Goal: Information Seeking & Learning: Learn about a topic

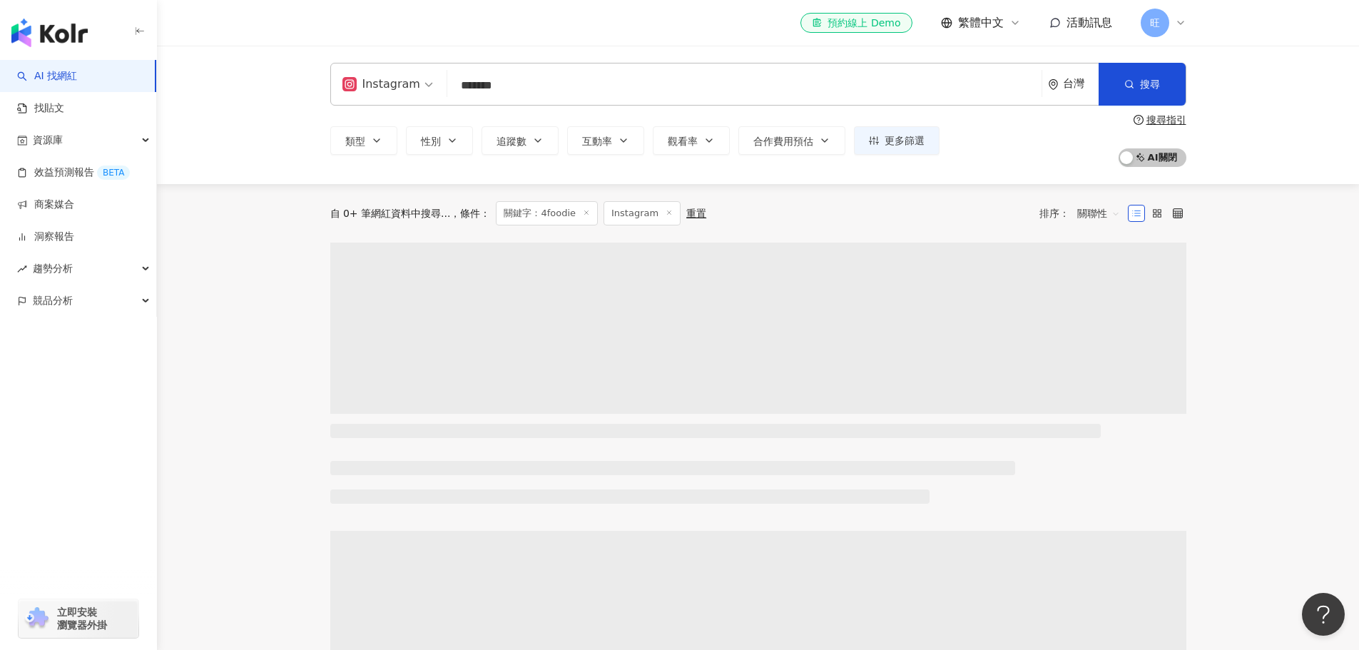
drag, startPoint x: 536, startPoint y: 81, endPoint x: 409, endPoint y: 82, distance: 127.0
click at [409, 82] on div "Instagram 4foodie ******* 台灣 搜尋" at bounding box center [758, 84] width 856 height 43
type input "**********"
click at [1151, 75] on button "搜尋" at bounding box center [1141, 84] width 87 height 43
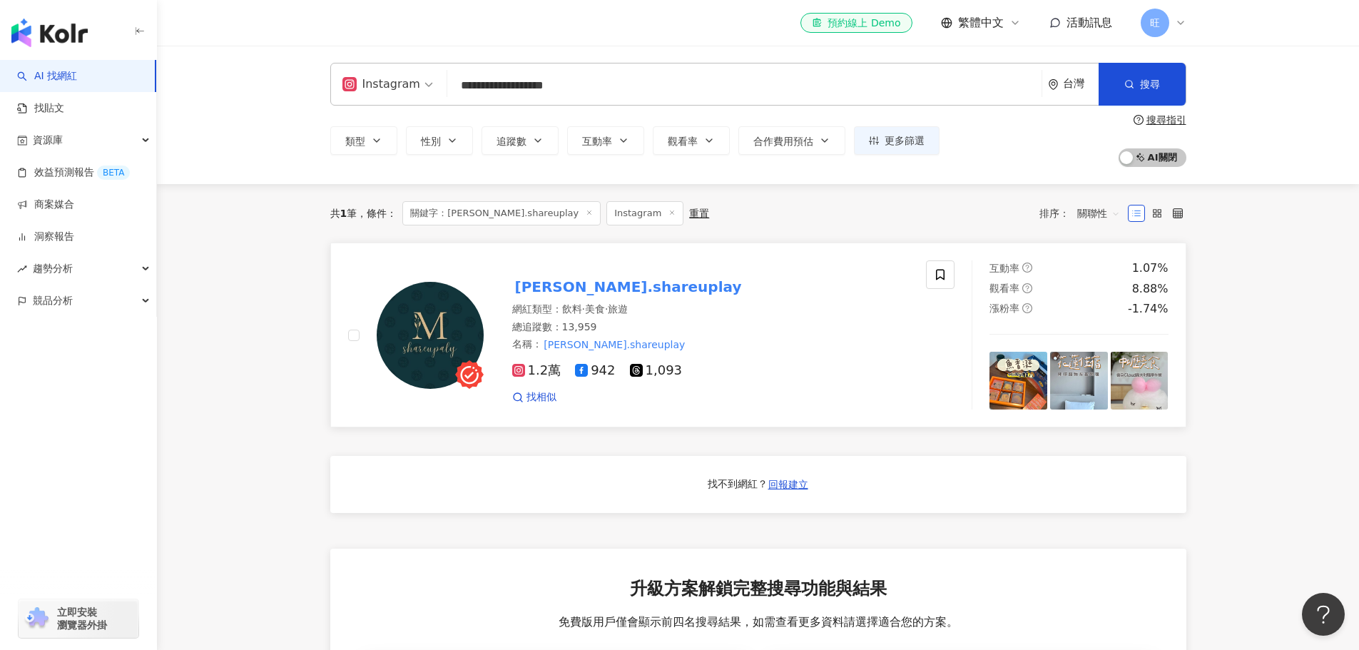
click at [412, 301] on img at bounding box center [430, 335] width 107 height 107
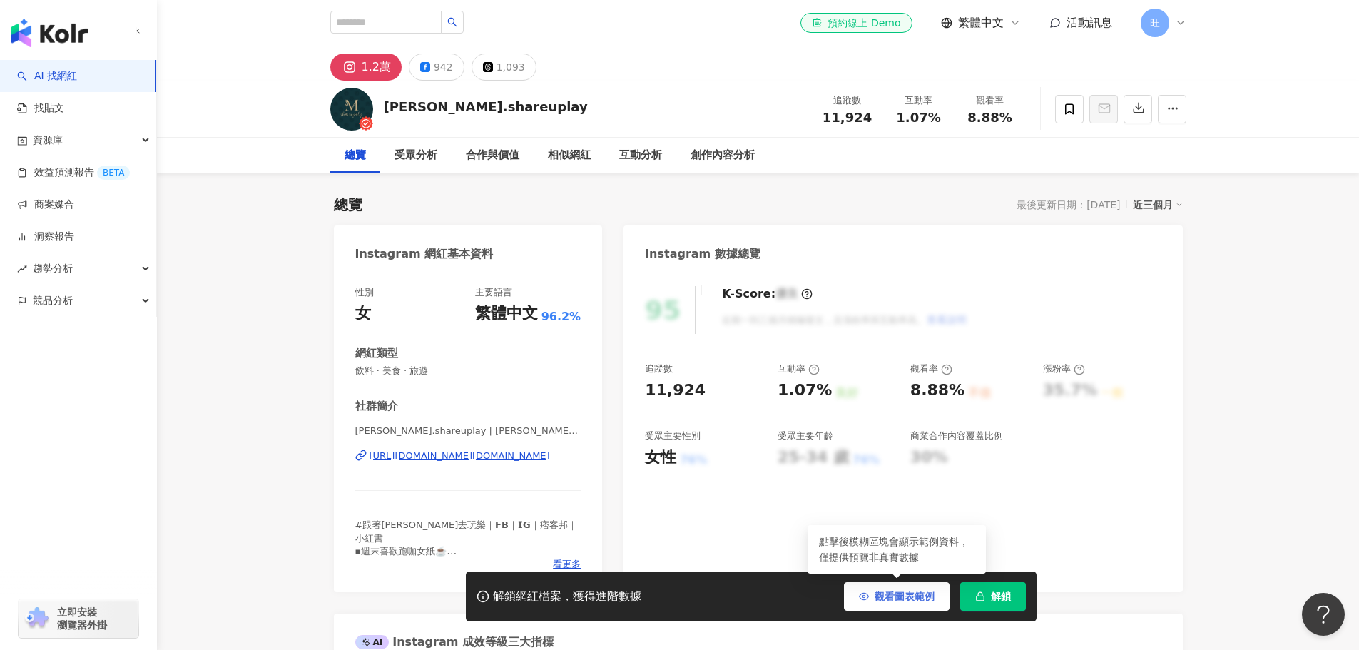
click at [882, 591] on span "觀看圖表範例" at bounding box center [904, 596] width 60 height 11
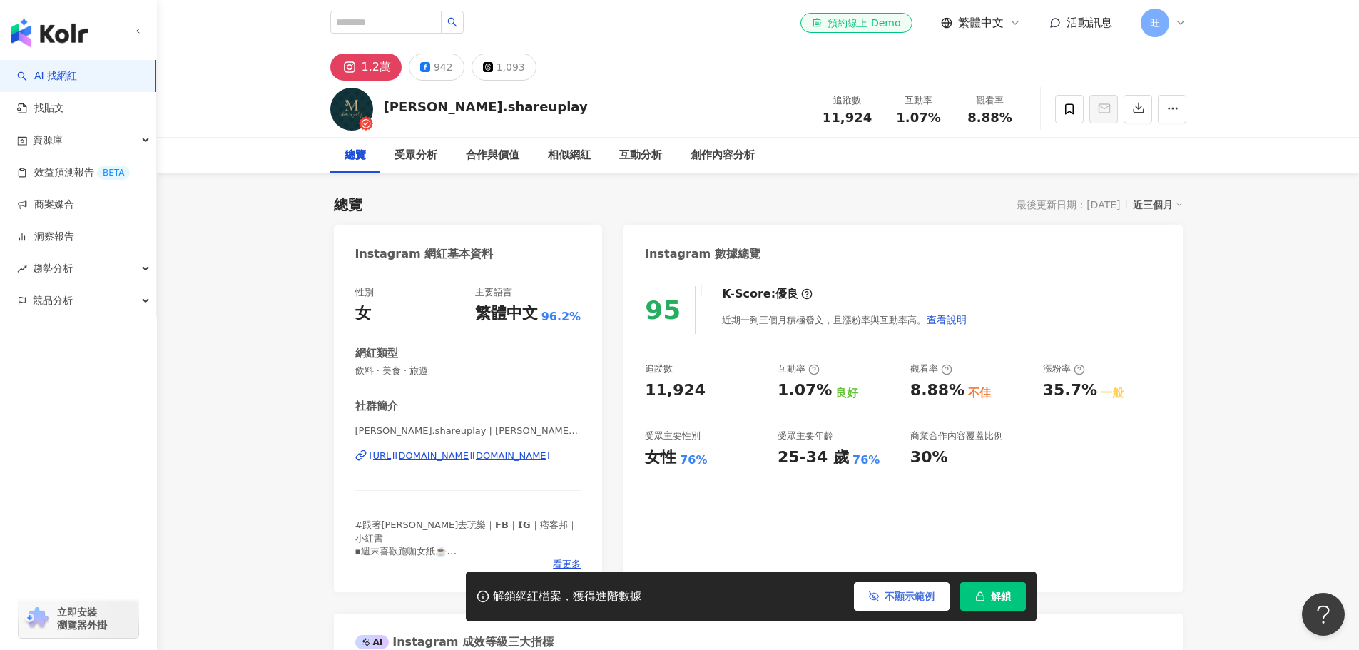
click at [882, 590] on button "不顯示範例" at bounding box center [902, 596] width 96 height 29
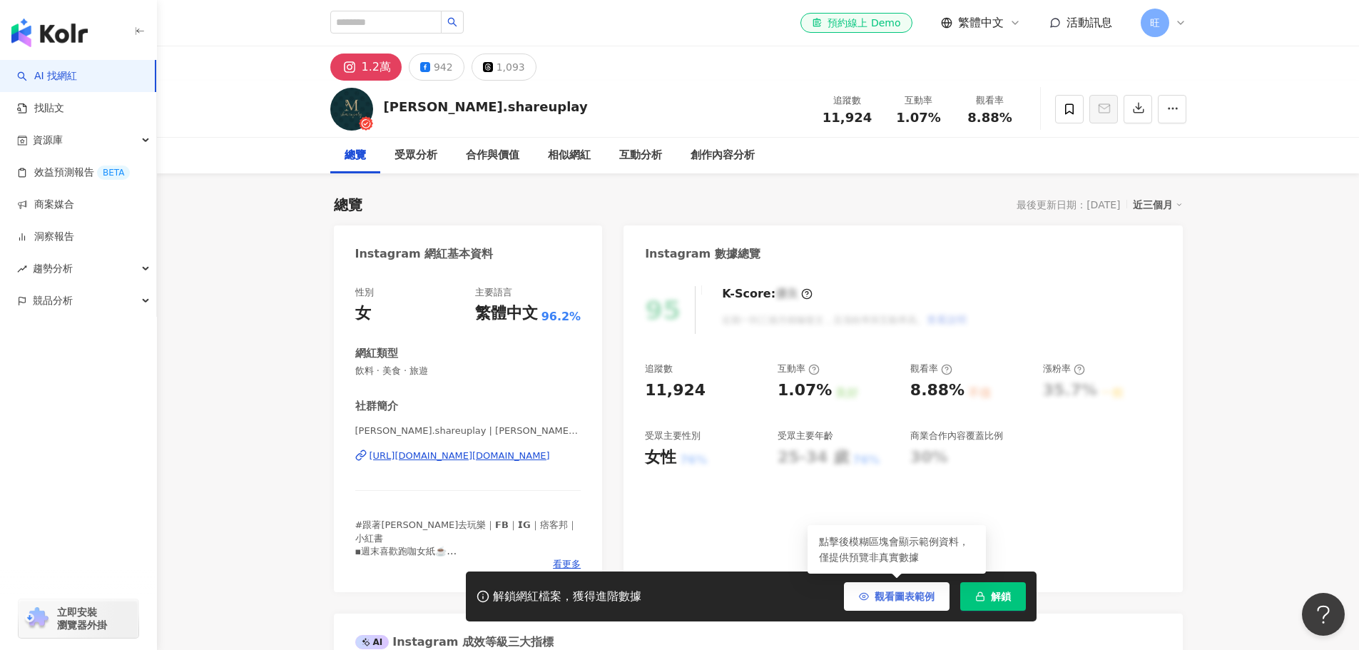
click at [882, 591] on span "觀看圖表範例" at bounding box center [904, 596] width 60 height 11
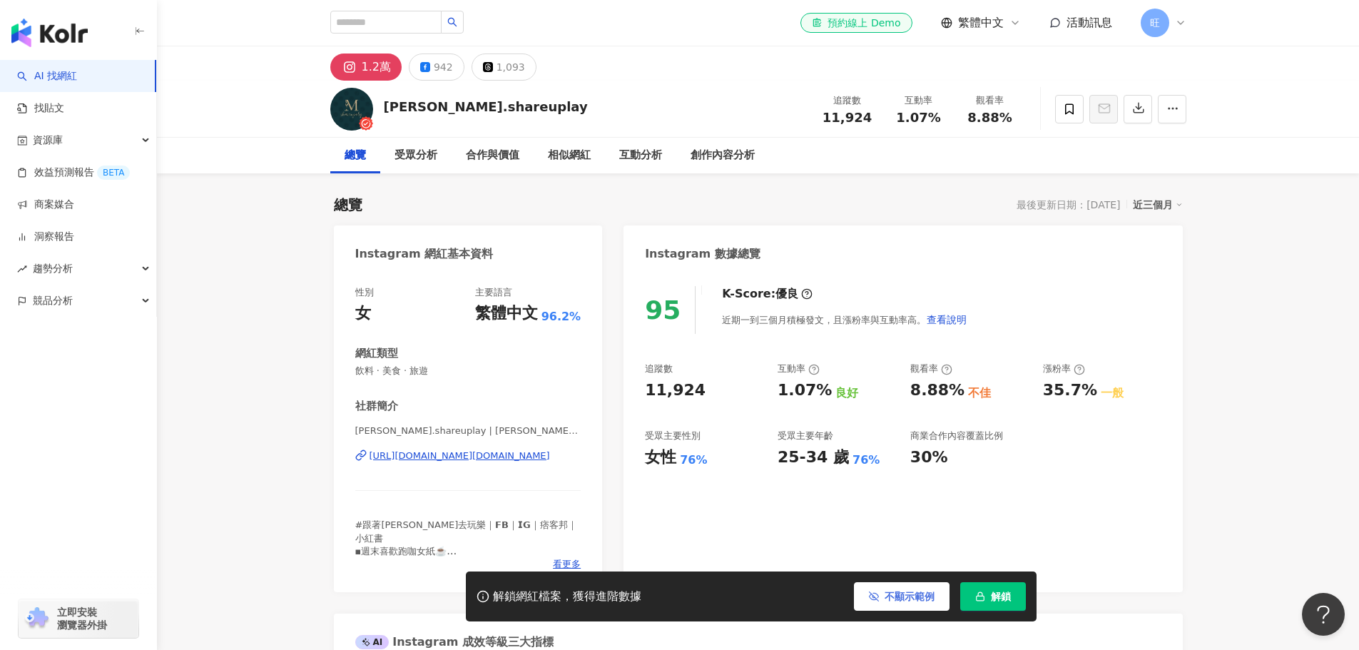
click at [882, 590] on button "不顯示範例" at bounding box center [902, 596] width 96 height 29
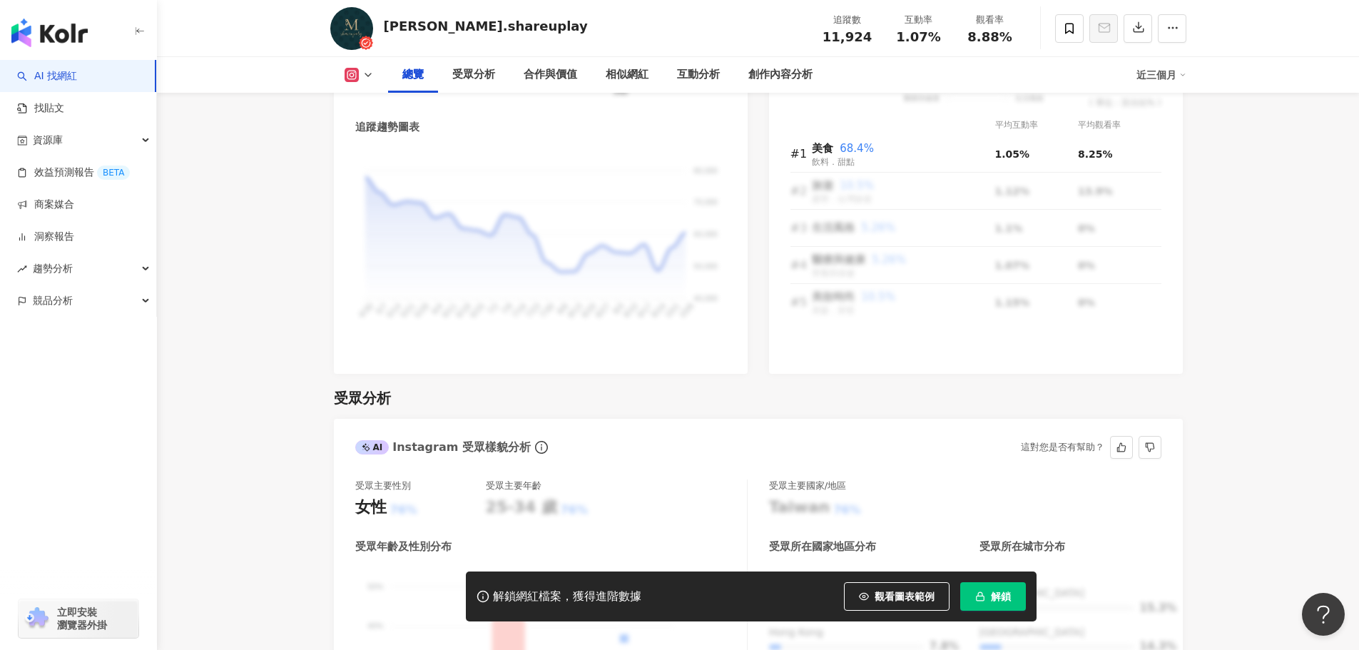
scroll to position [927, 0]
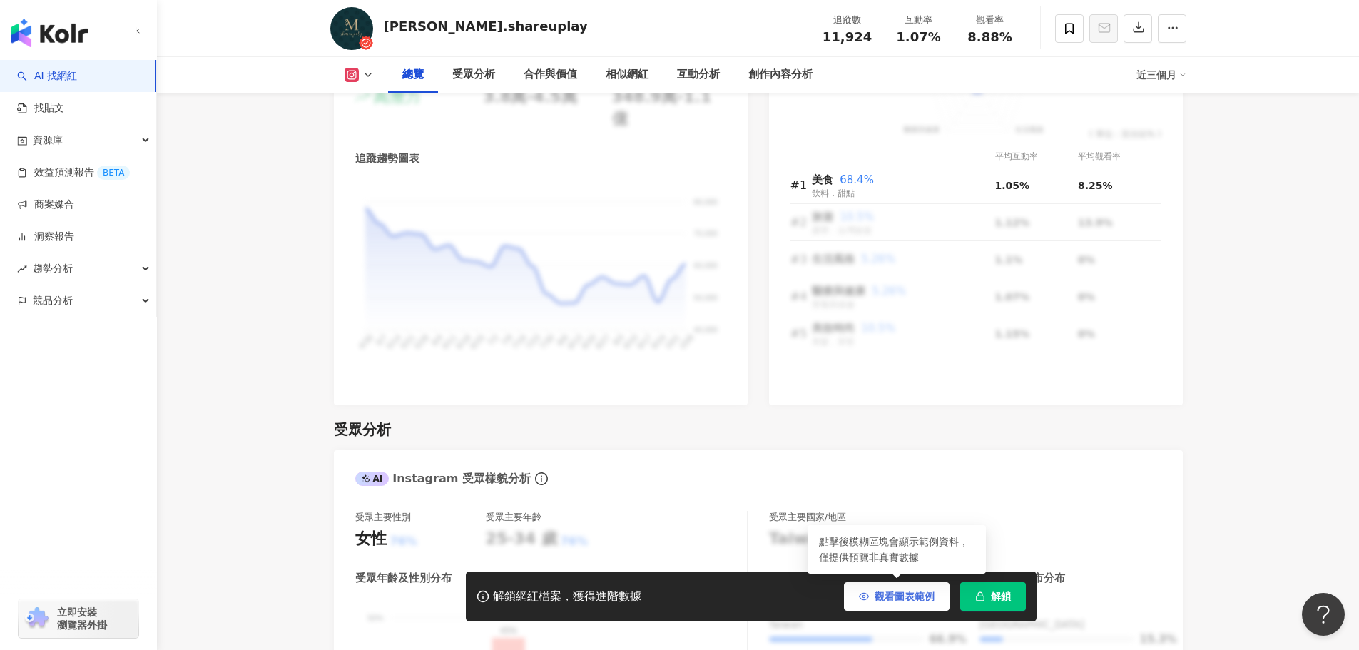
click at [888, 591] on span "觀看圖表範例" at bounding box center [904, 596] width 60 height 11
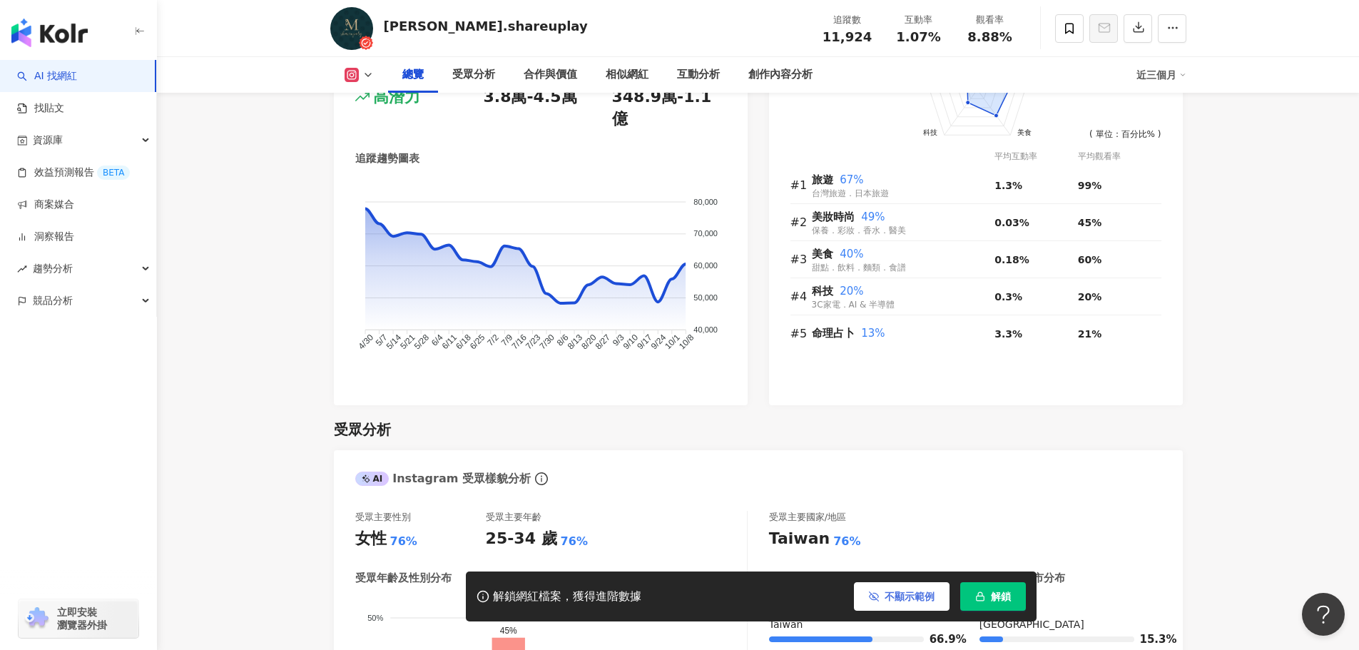
click at [888, 591] on span "不顯示範例" at bounding box center [909, 596] width 50 height 11
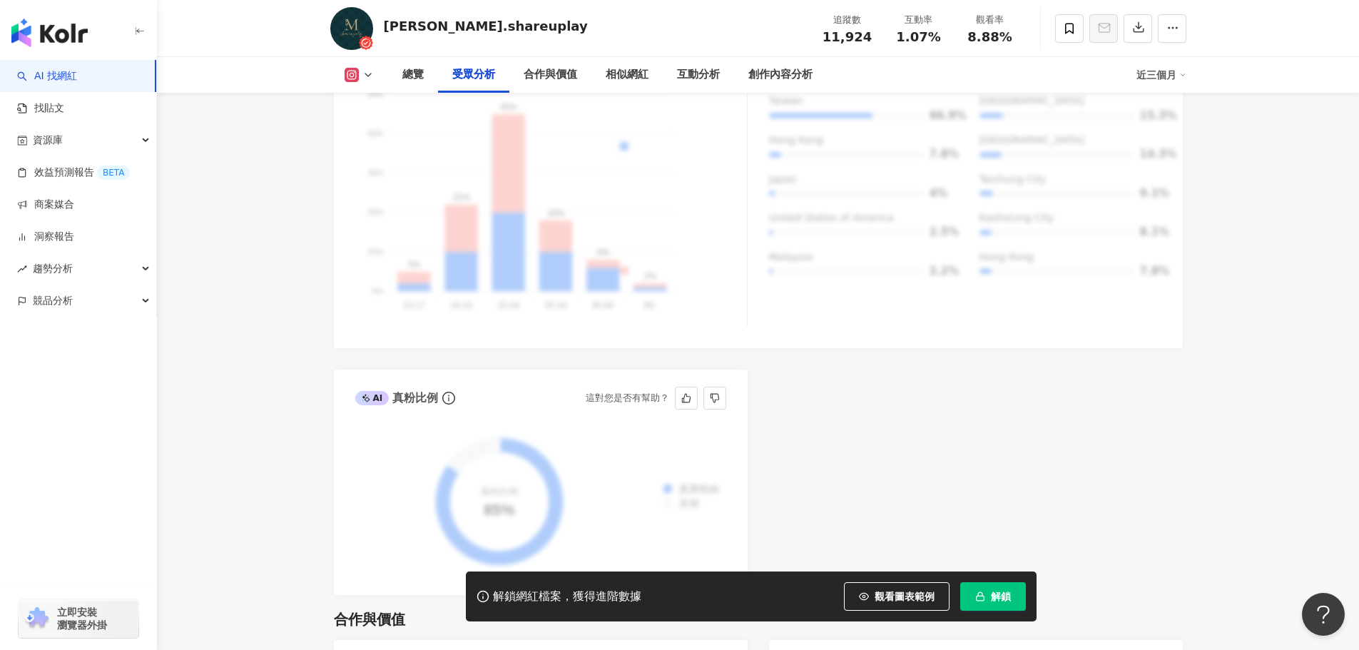
scroll to position [1427, 0]
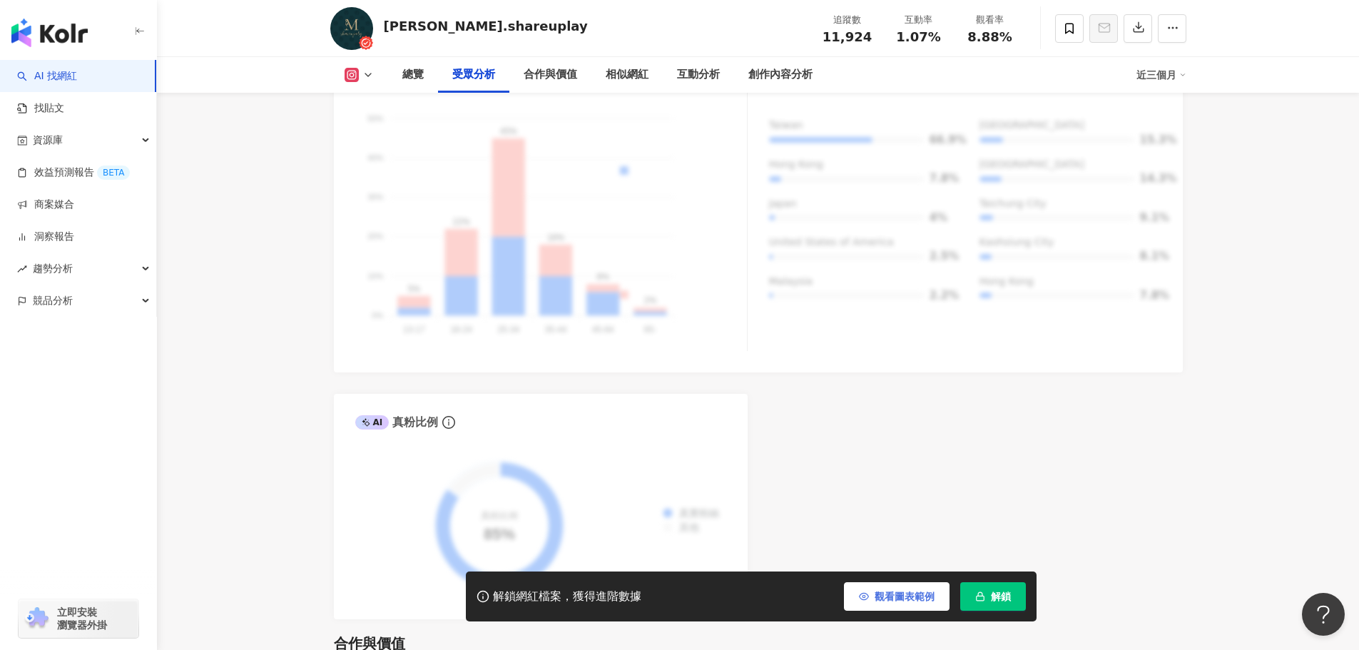
click at [913, 591] on span "觀看圖表範例" at bounding box center [904, 596] width 60 height 11
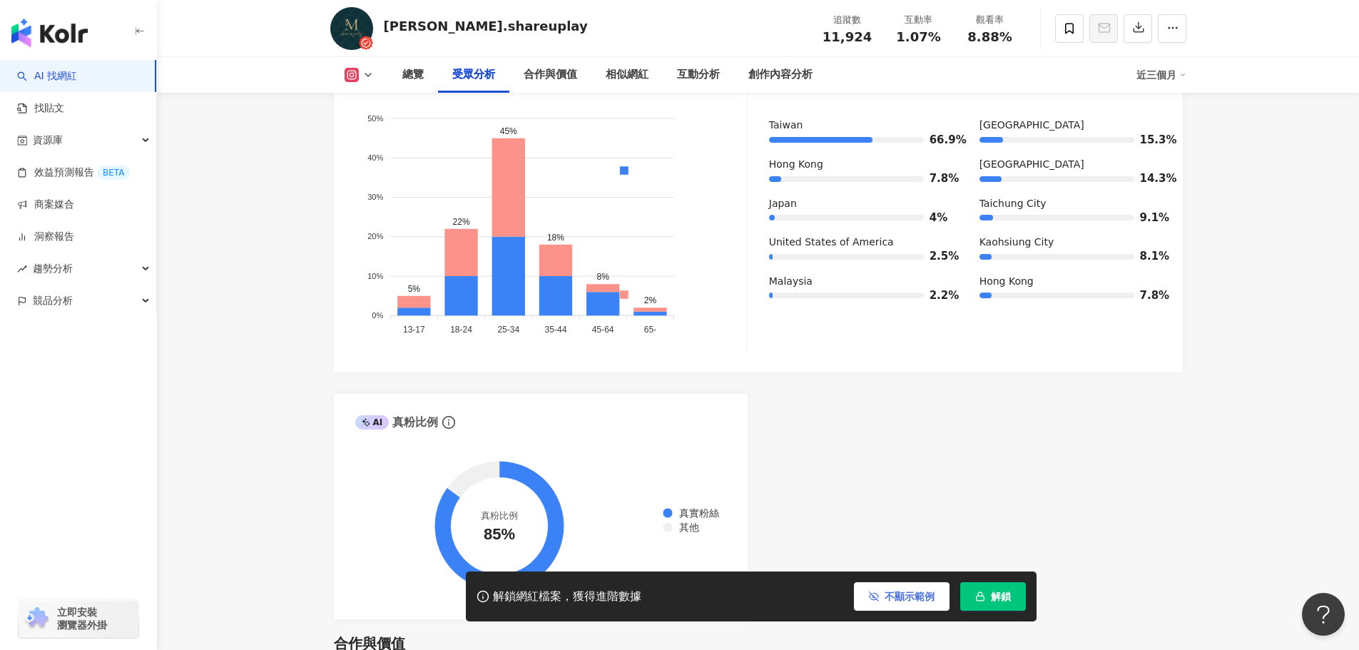
click at [913, 591] on span "不顯示範例" at bounding box center [909, 596] width 50 height 11
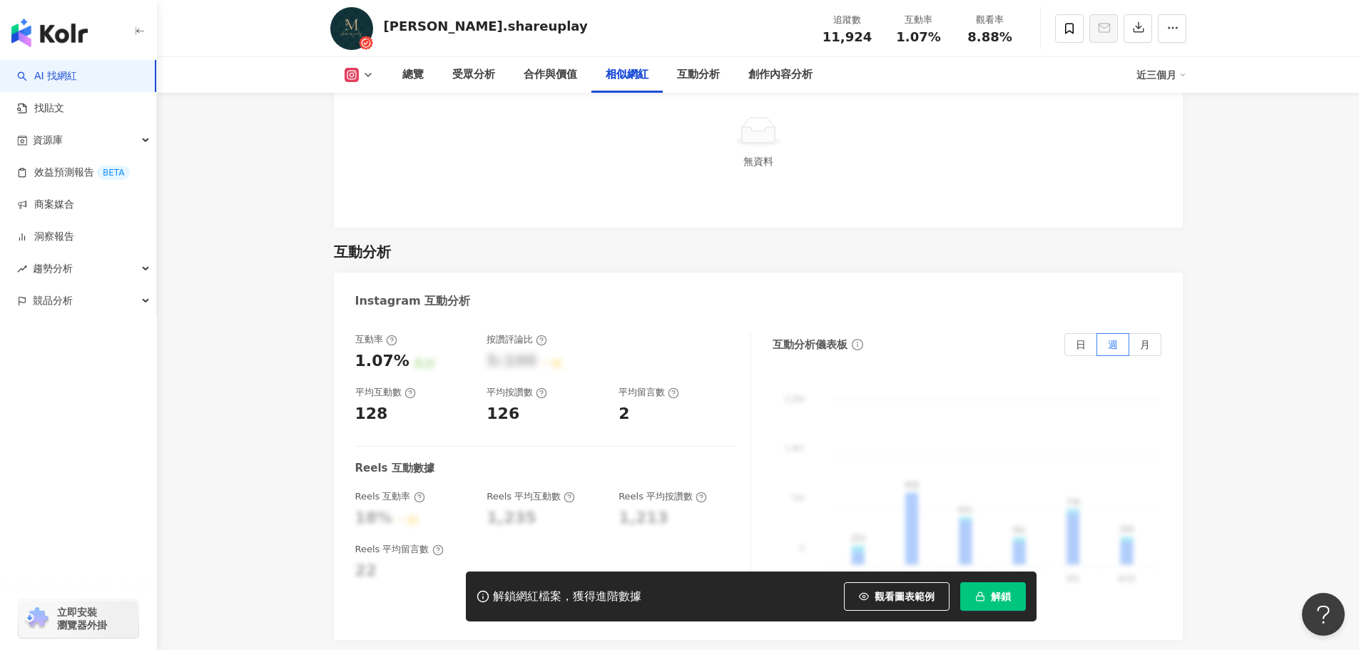
scroll to position [2710, 0]
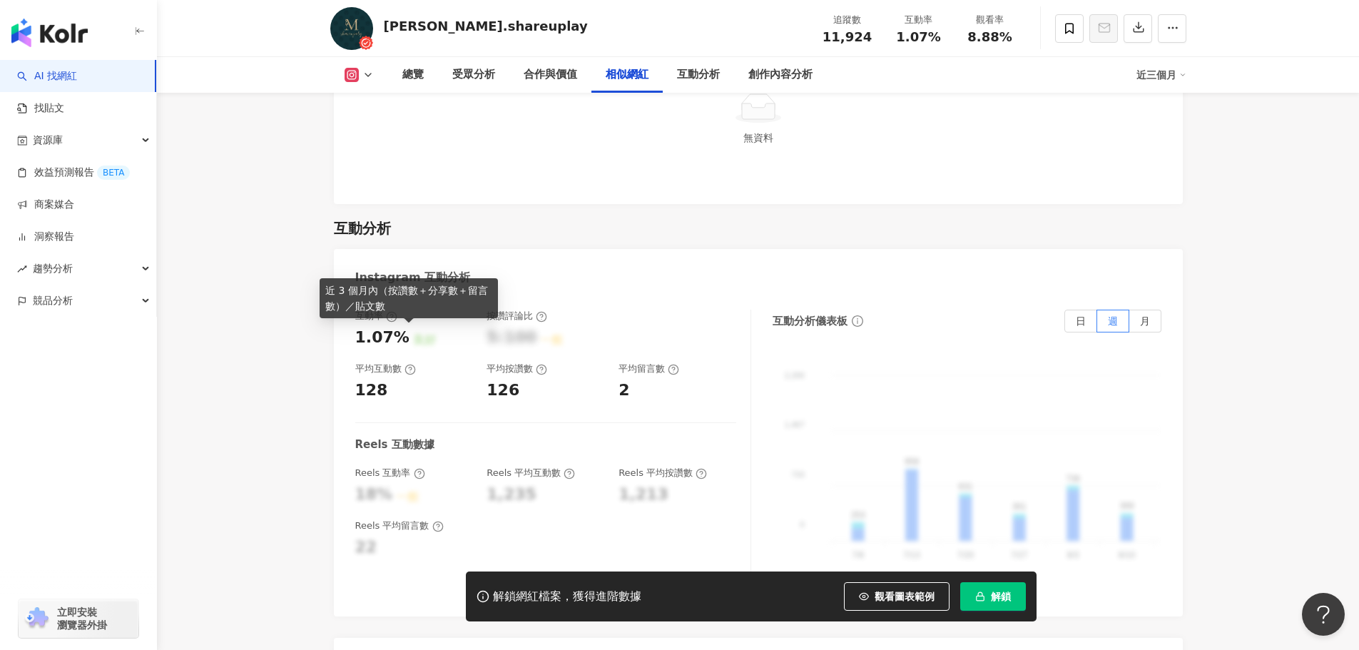
click at [407, 364] on icon at bounding box center [409, 369] width 11 height 11
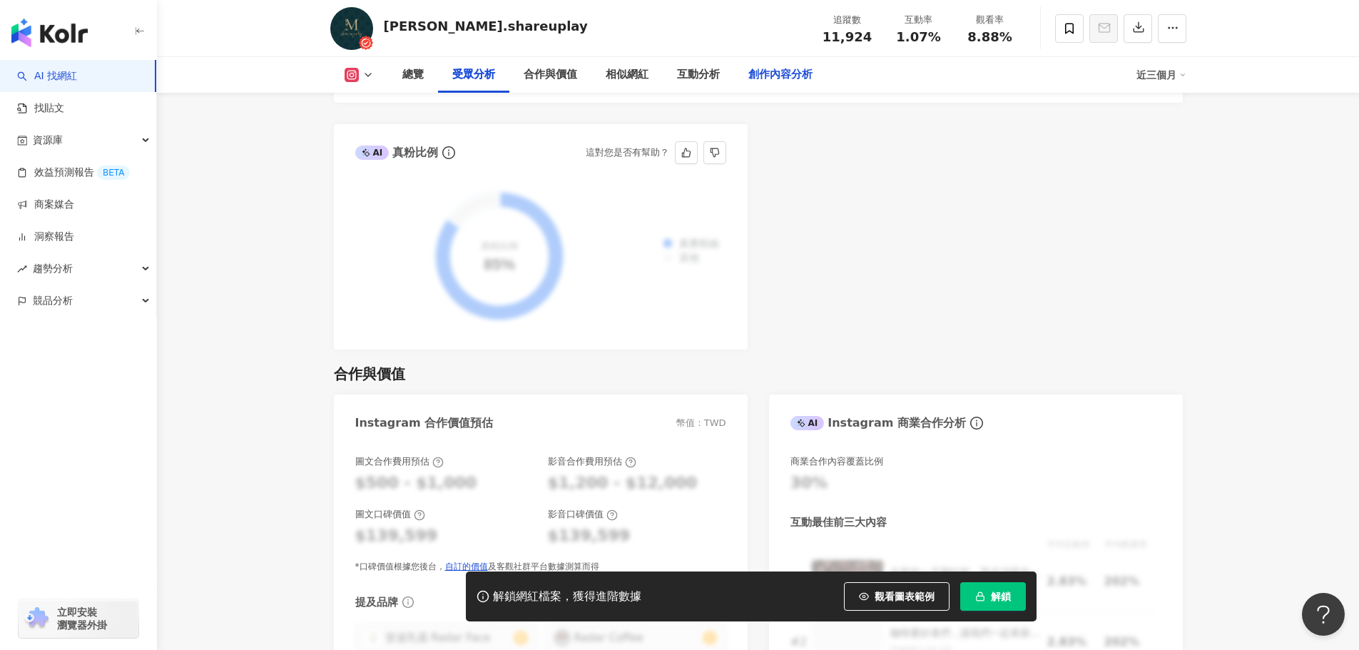
scroll to position [1569, 0]
